Goal: Information Seeking & Learning: Compare options

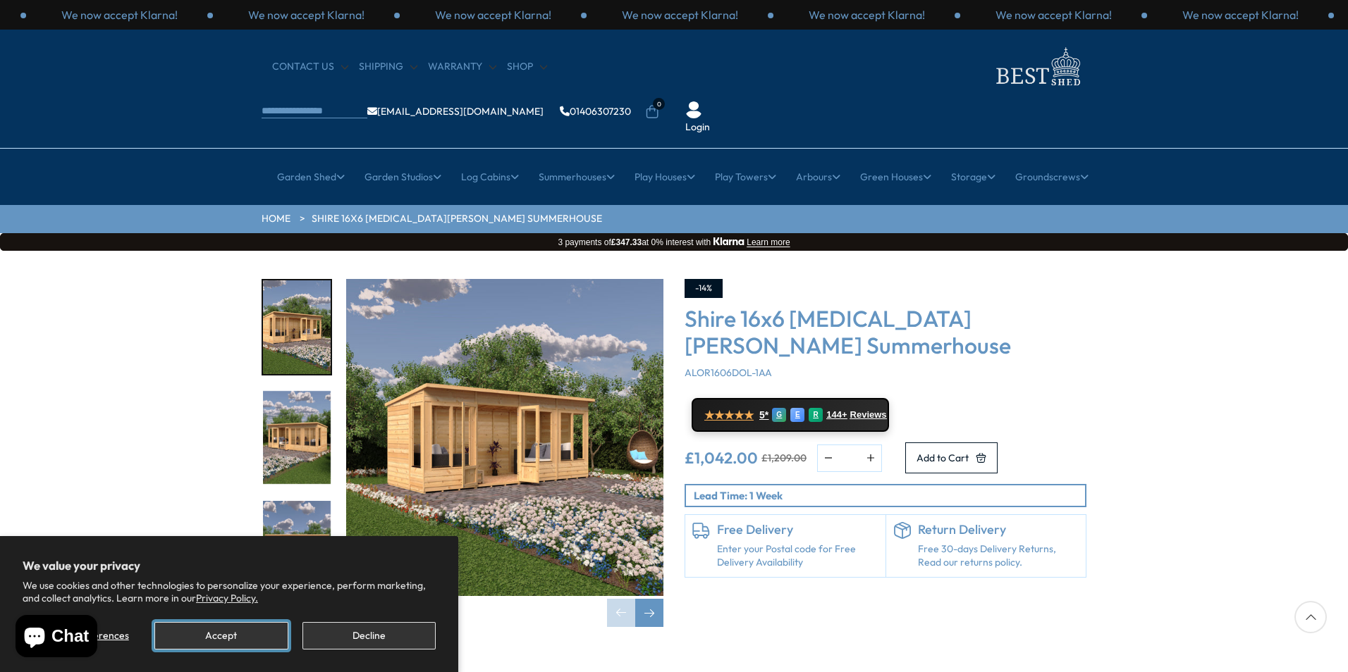
click at [239, 635] on button "Accept" at bounding box center [220, 635] width 133 height 27
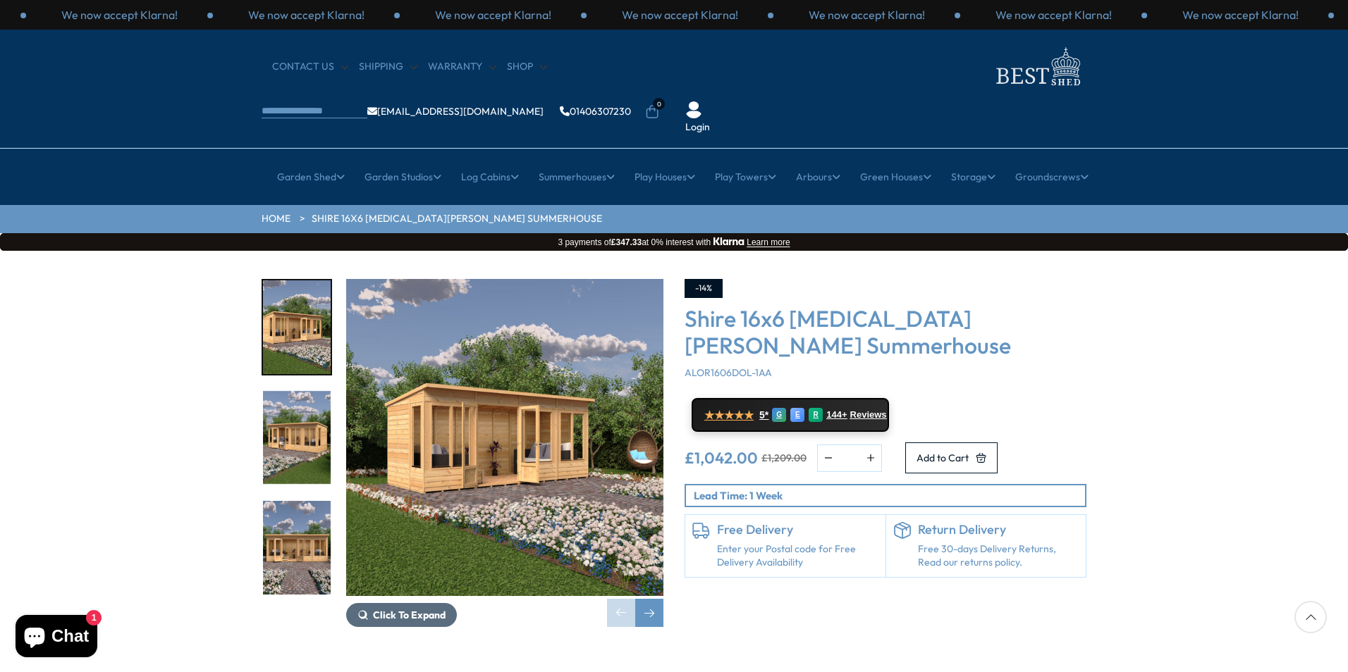
click at [414, 609] on span "Click To Expand" at bounding box center [409, 615] width 73 height 13
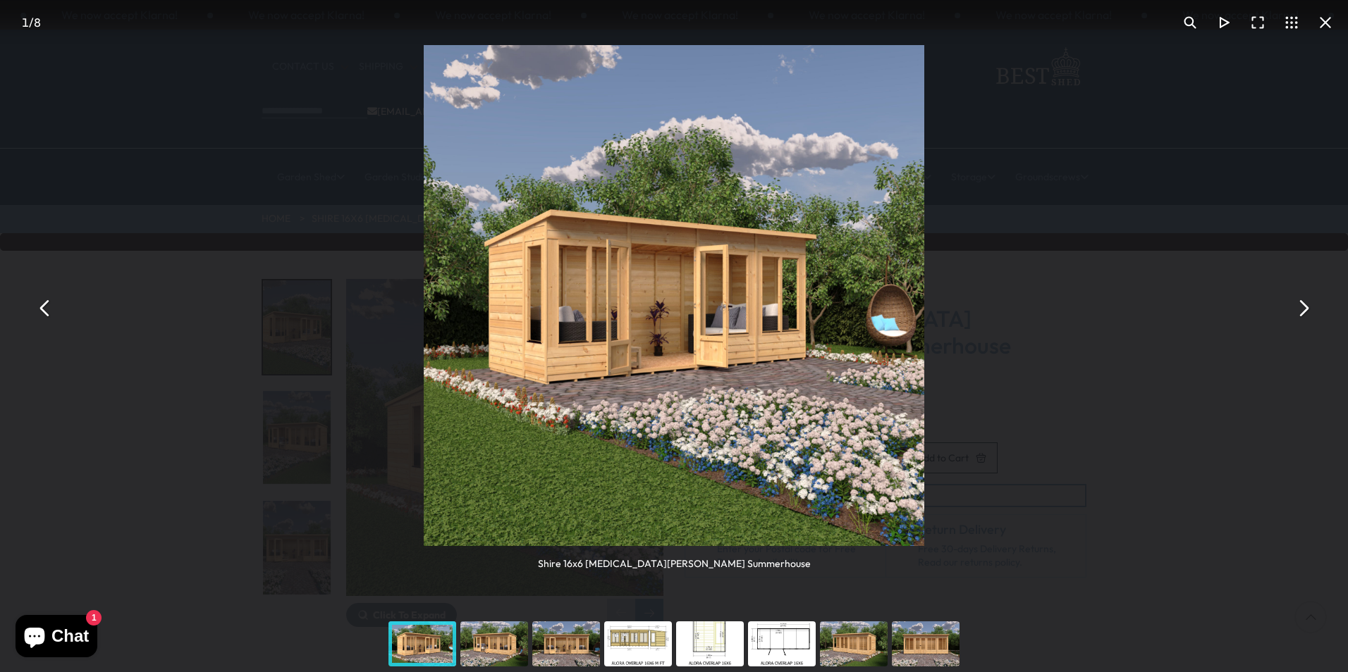
click at [769, 643] on div "You can close this modal content with the ESC key" at bounding box center [782, 644] width 72 height 56
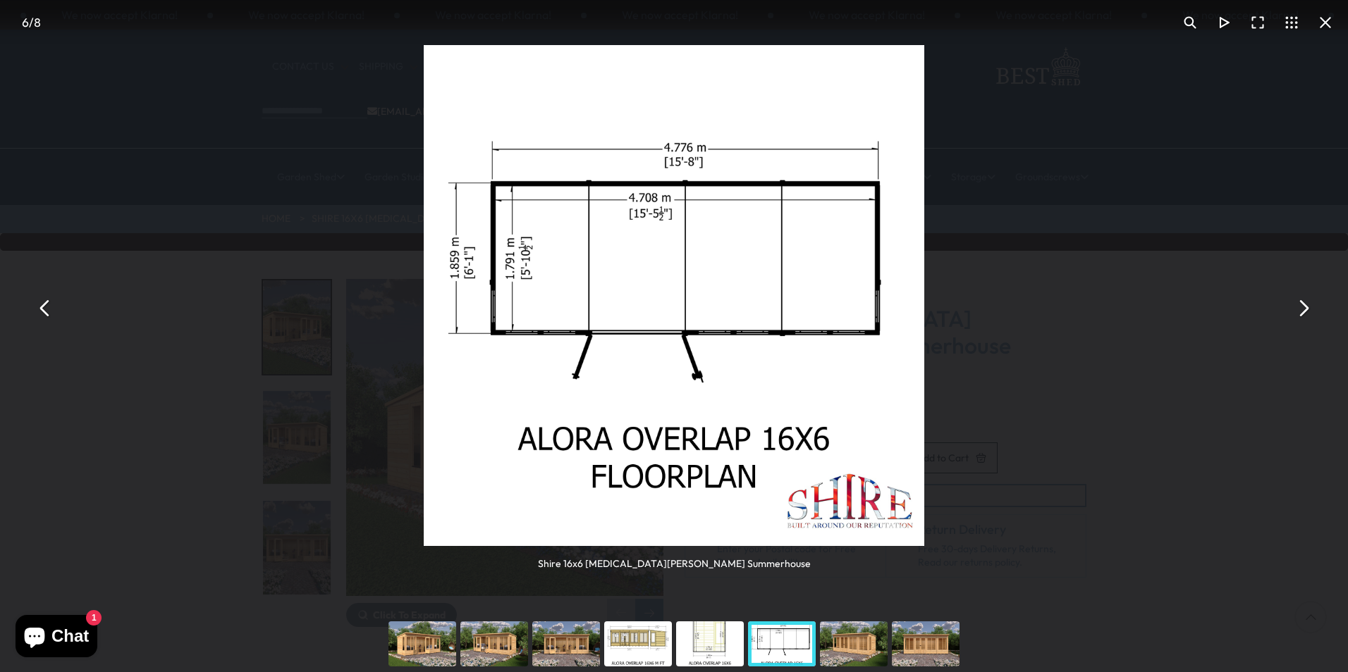
click at [710, 641] on div "You can close this modal content with the ESC key" at bounding box center [710, 644] width 72 height 56
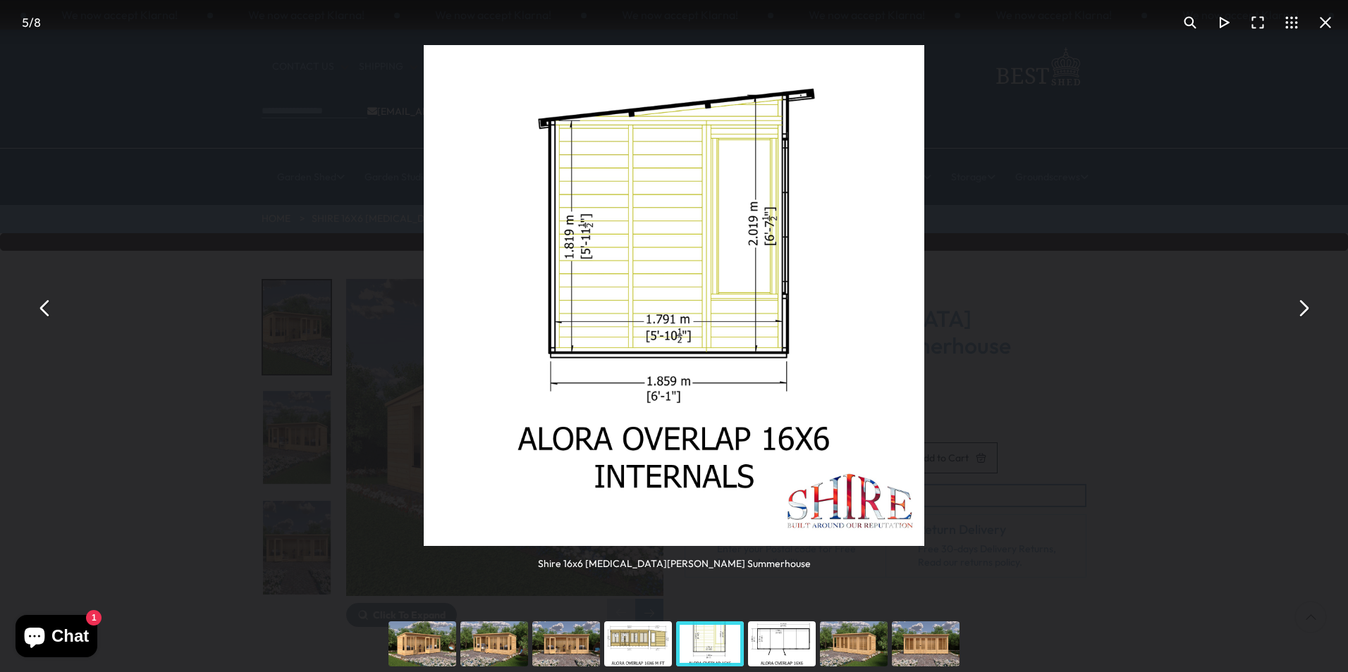
click at [935, 641] on div "You can close this modal content with the ESC key" at bounding box center [926, 644] width 72 height 56
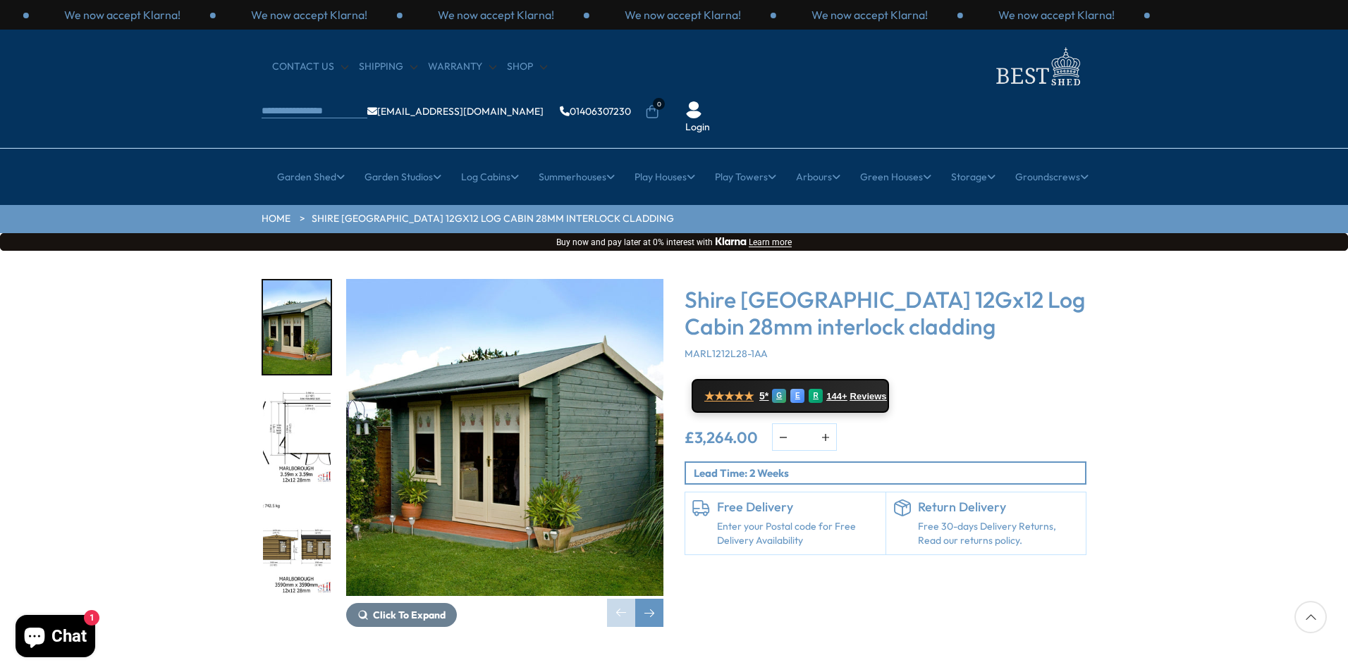
click at [277, 501] on img "3 / 18" at bounding box center [297, 548] width 68 height 94
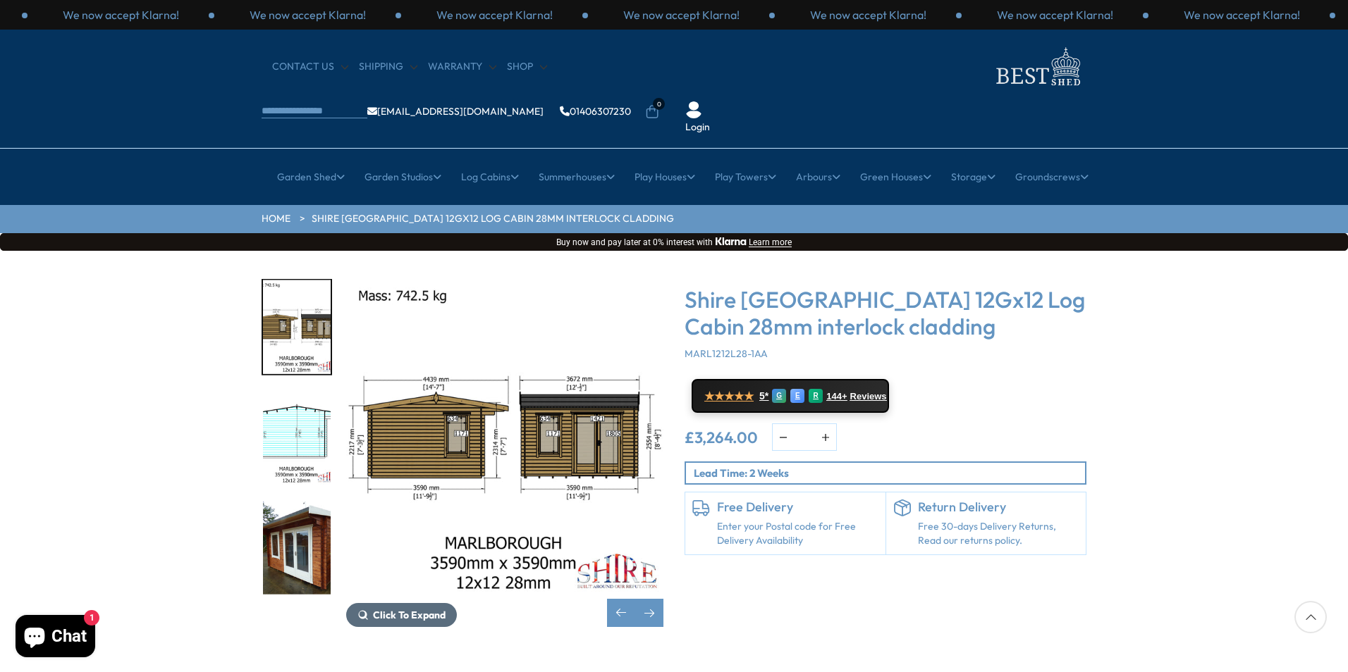
click at [414, 609] on span "Click To Expand" at bounding box center [409, 615] width 73 height 13
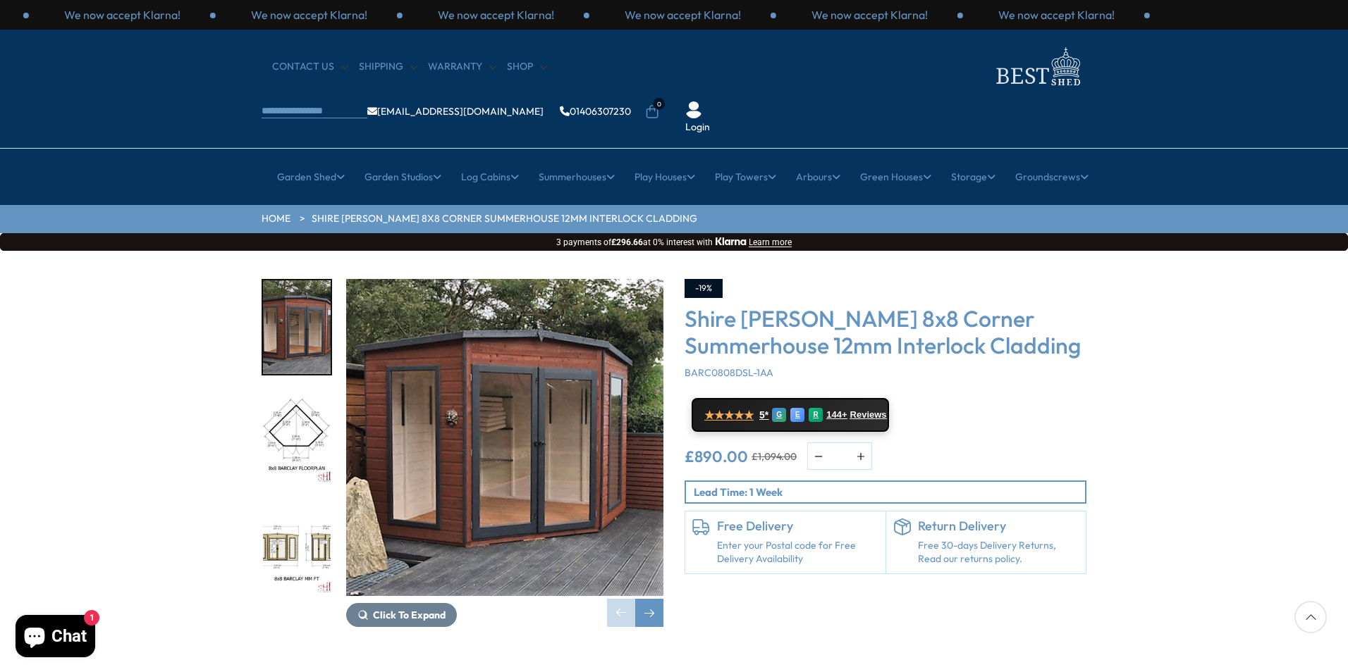
click at [285, 510] on img "3 / 14" at bounding box center [297, 548] width 68 height 94
